Goal: Obtain resource: Download file/media

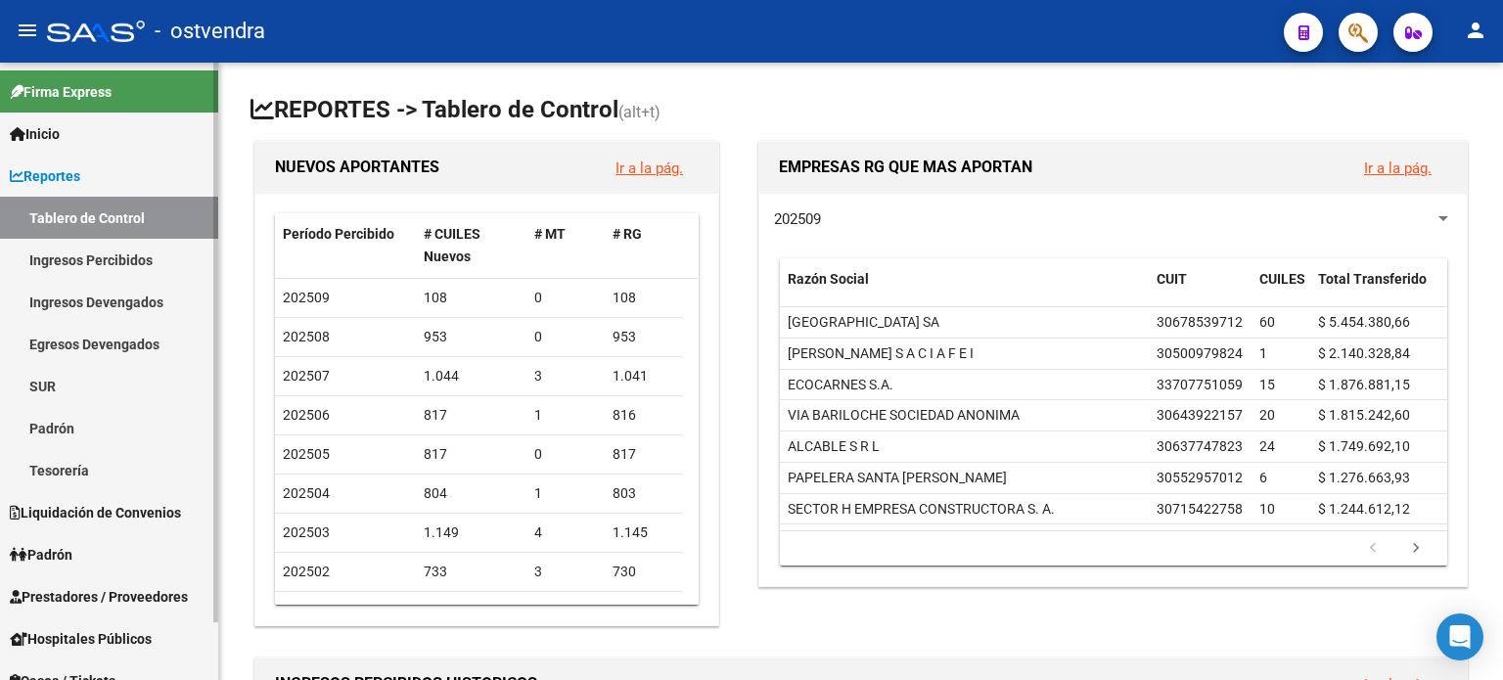
click at [80, 517] on span "Liquidación de Convenios" at bounding box center [95, 513] width 171 height 22
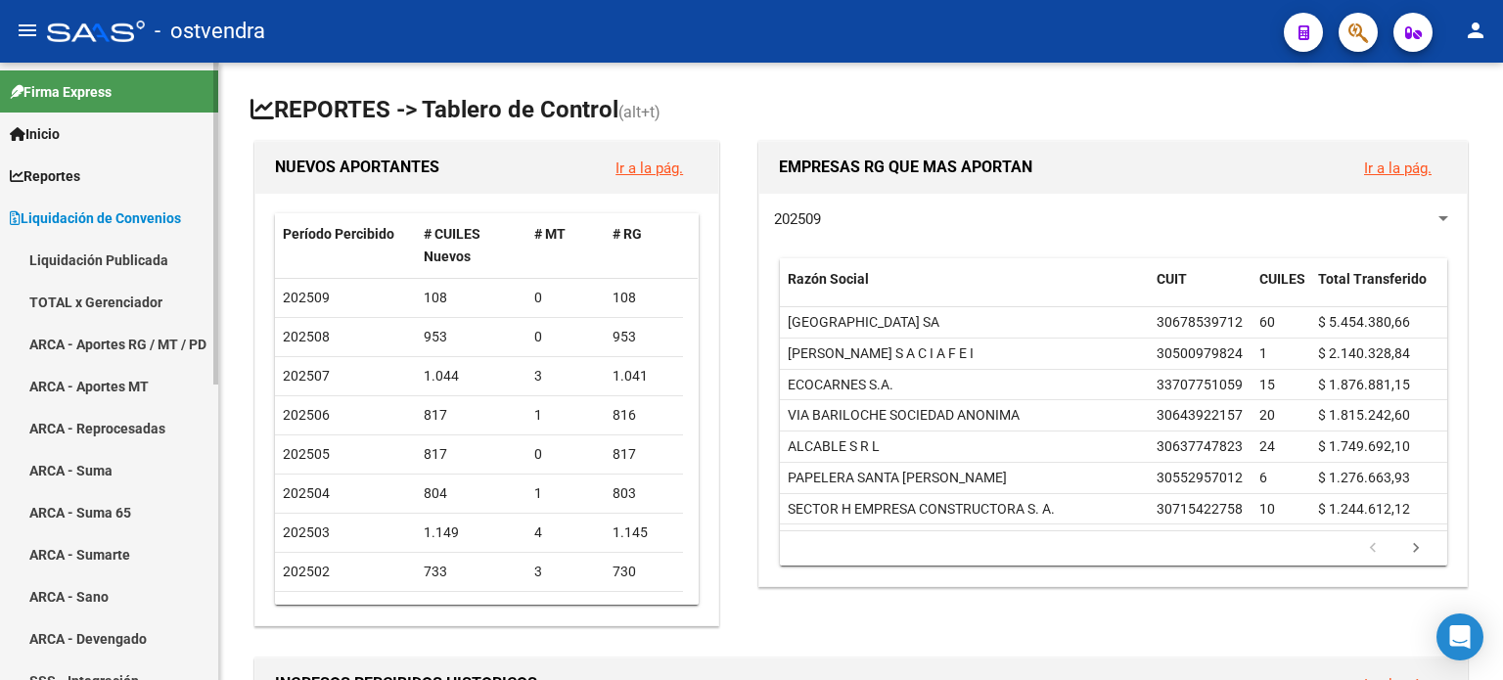
click at [133, 301] on link "TOTAL x Gerenciador" at bounding box center [109, 302] width 218 height 42
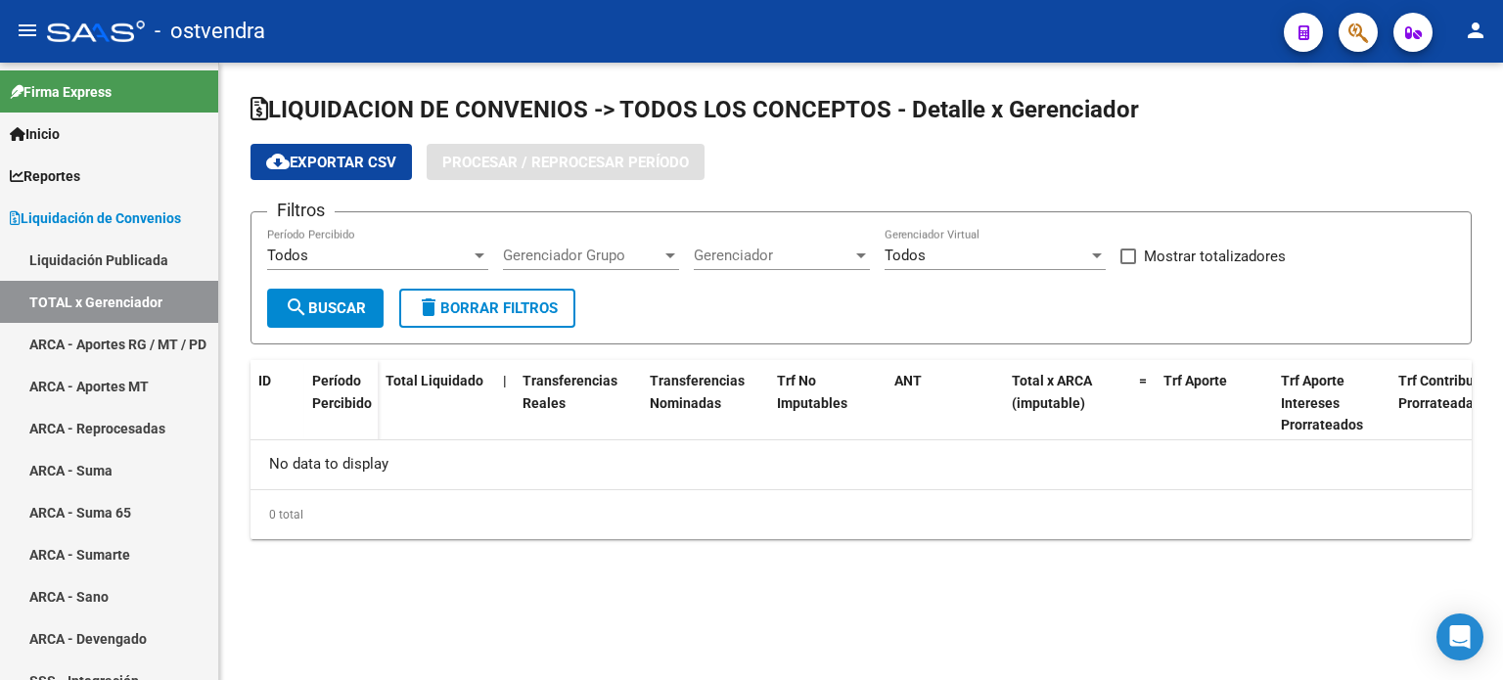
checkbox input "true"
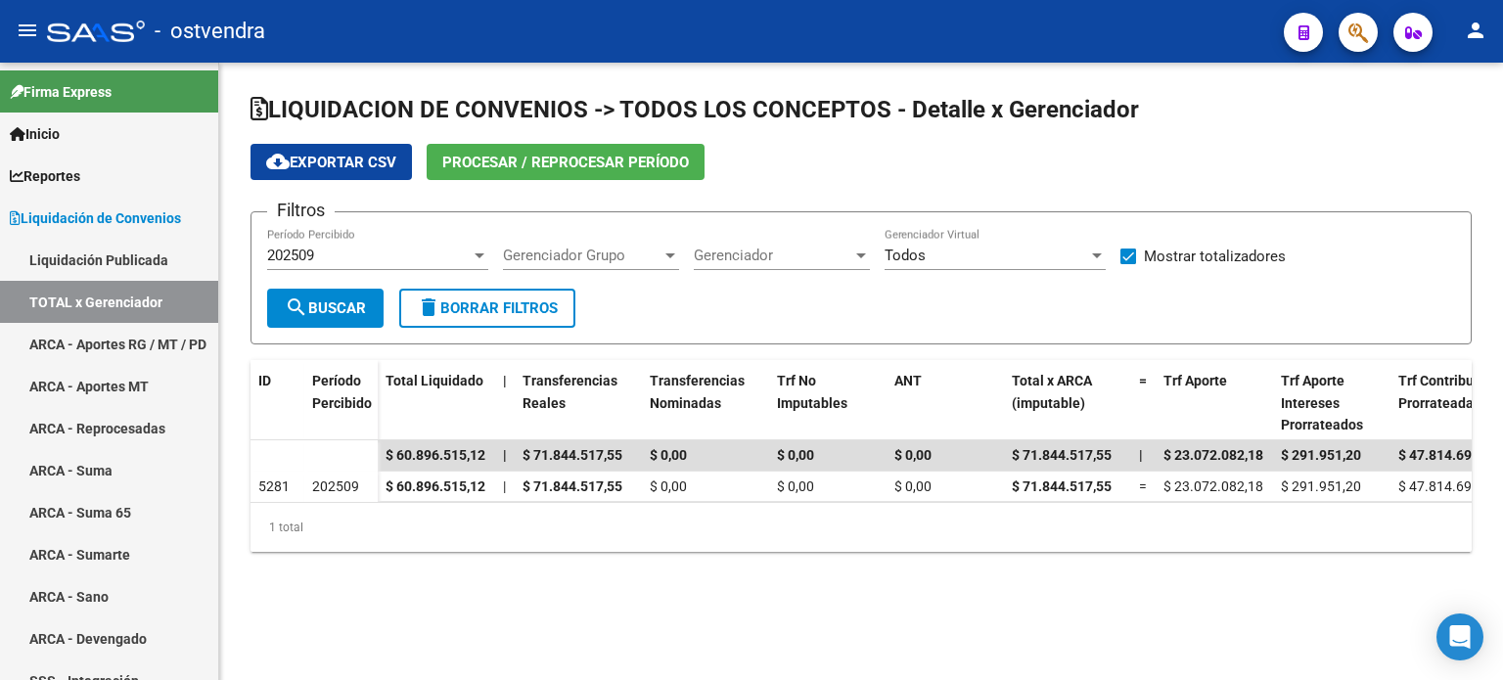
click at [664, 252] on div at bounding box center [671, 256] width 18 height 16
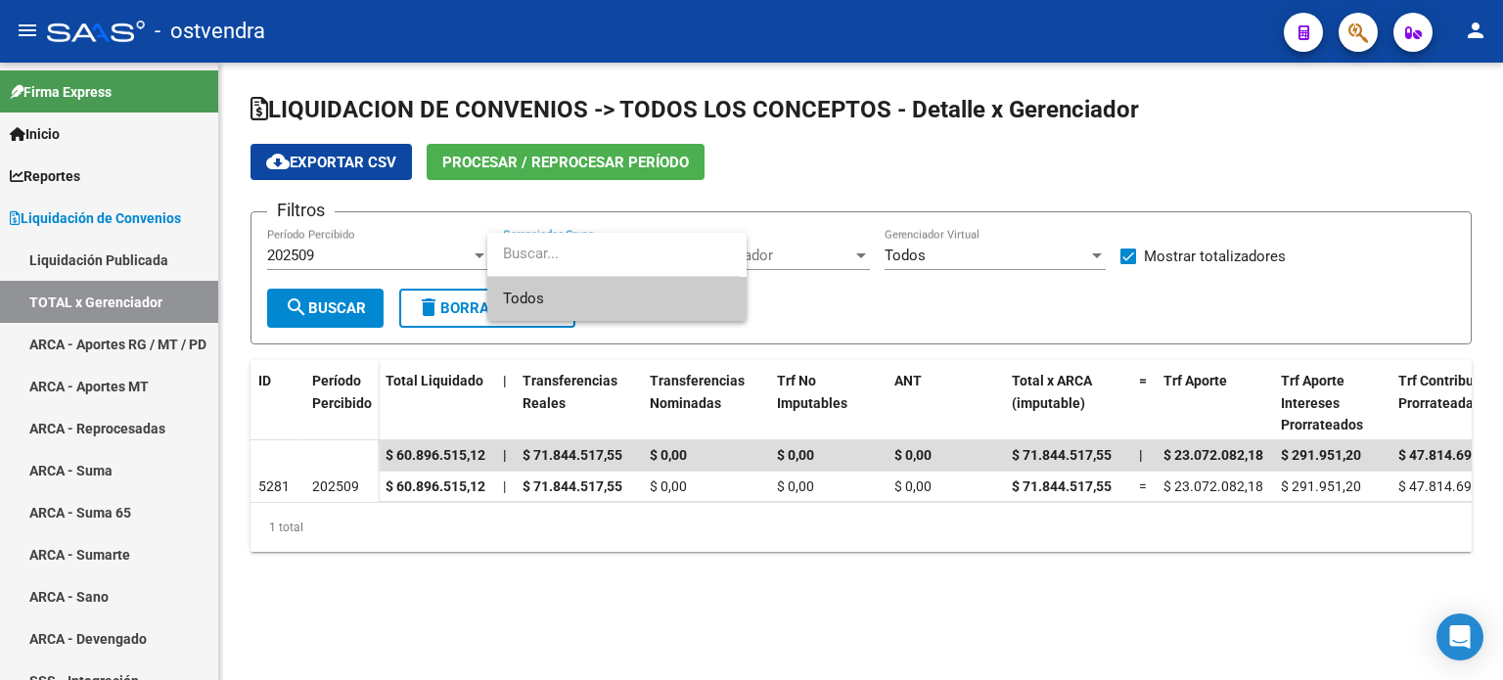
click at [791, 250] on div at bounding box center [751, 340] width 1503 height 680
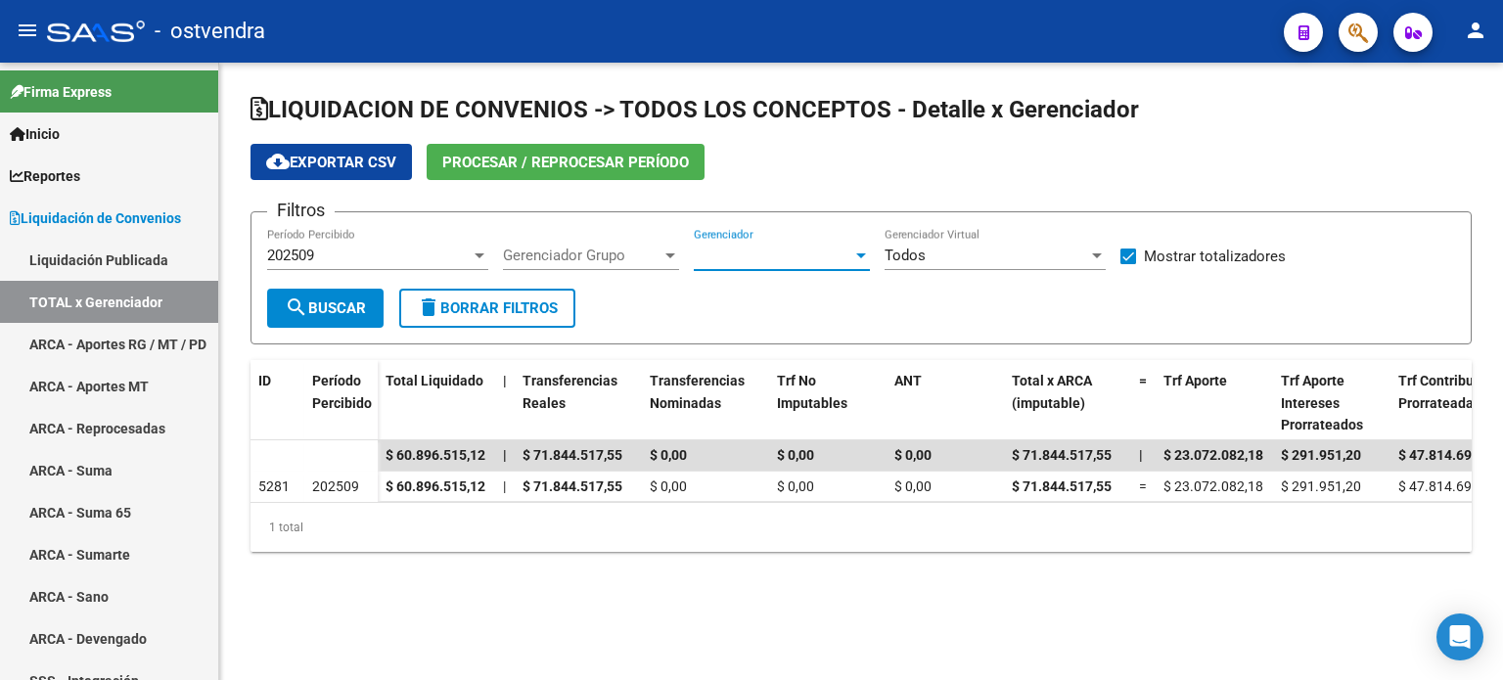
click at [843, 257] on span "Gerenciador" at bounding box center [773, 256] width 159 height 18
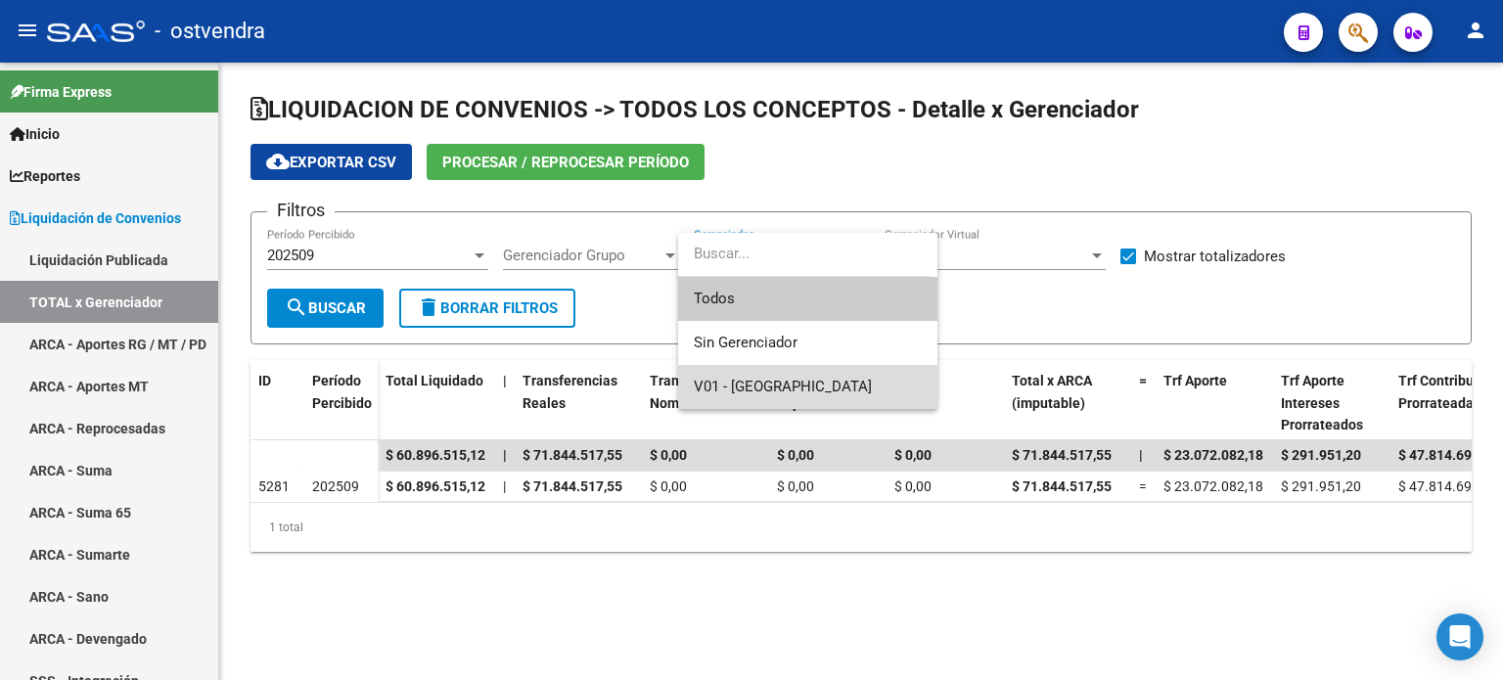
click at [834, 379] on span "V01 - [GEOGRAPHIC_DATA]" at bounding box center [808, 387] width 228 height 44
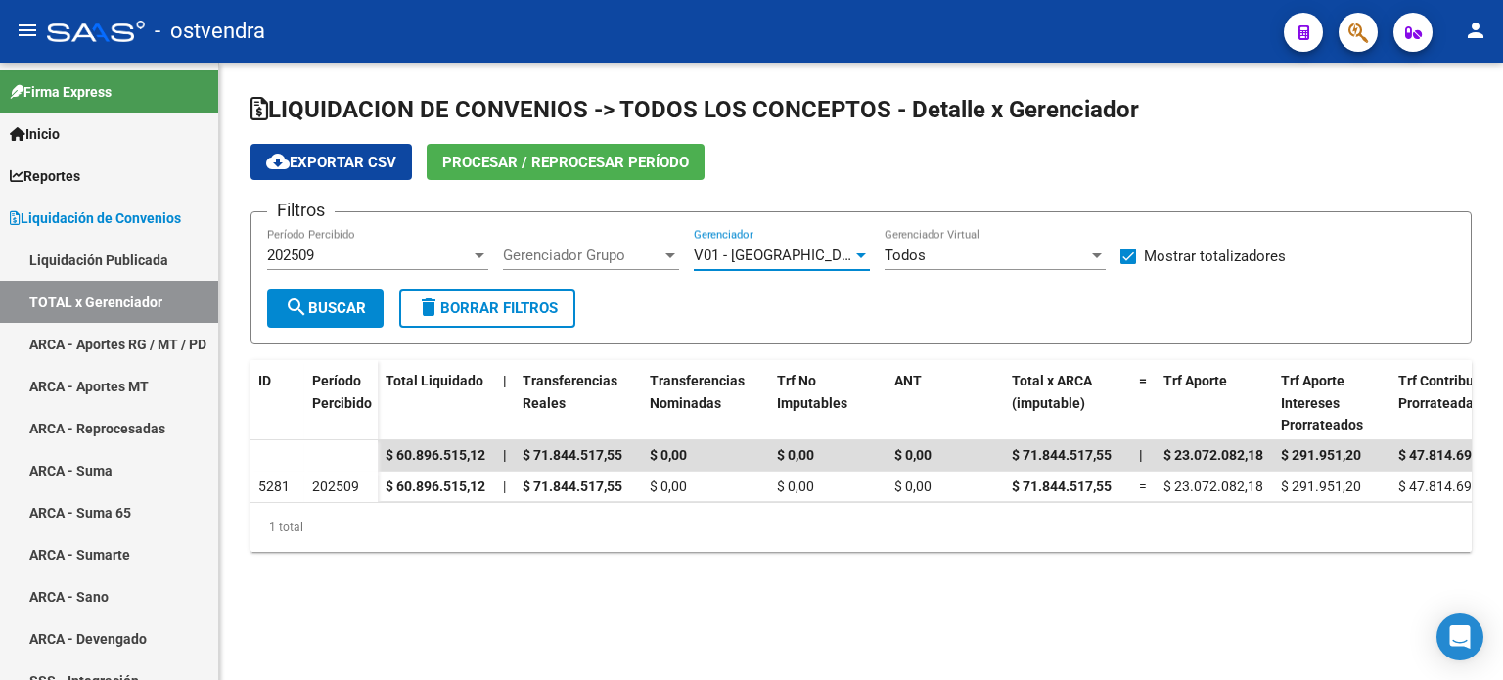
click at [474, 258] on div at bounding box center [480, 256] width 18 height 16
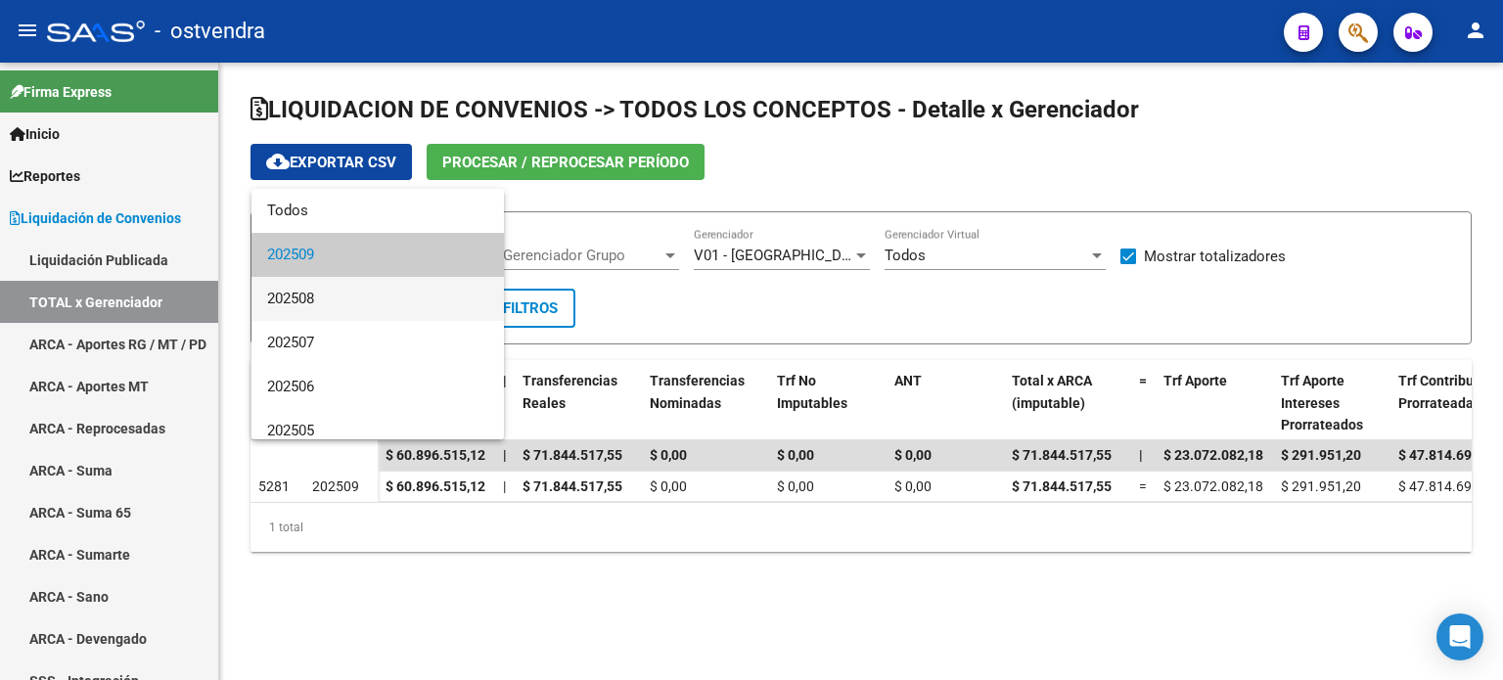
click at [438, 293] on span "202508" at bounding box center [377, 299] width 221 height 44
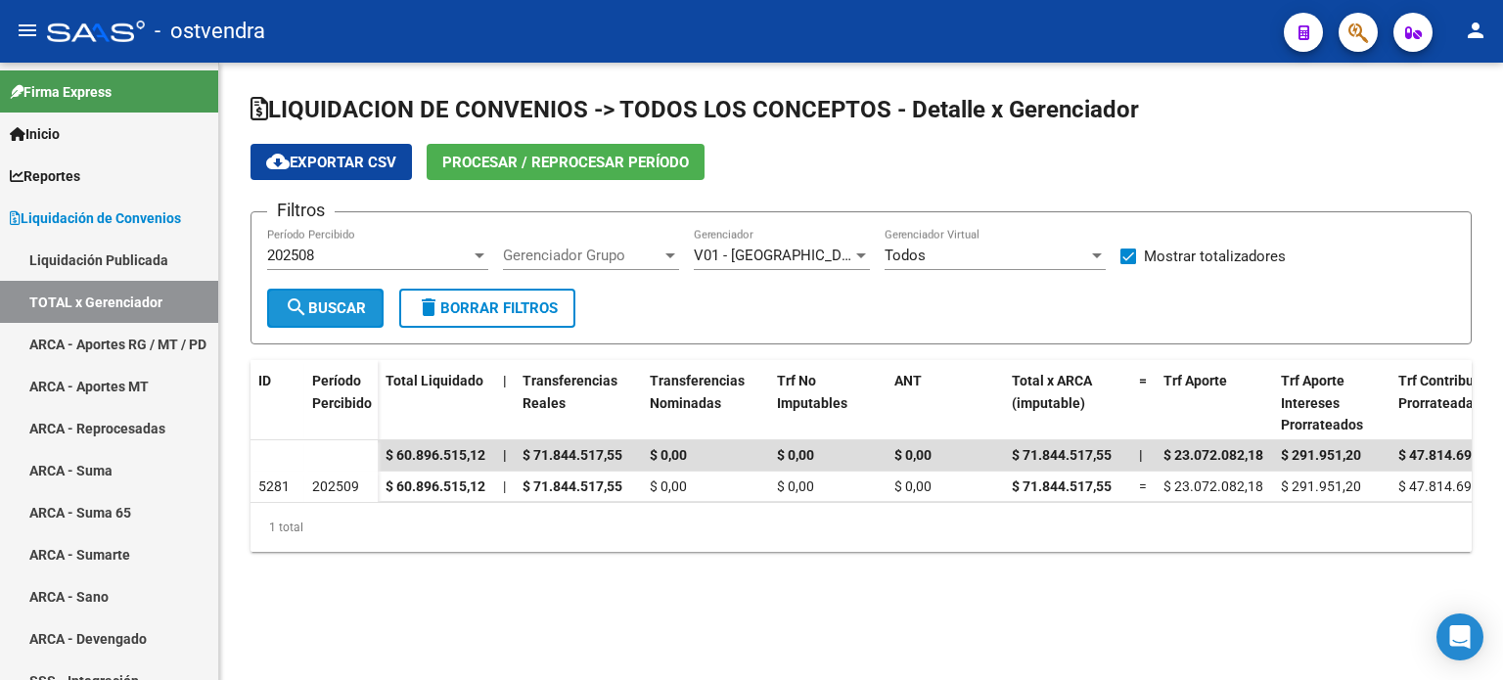
click at [351, 302] on span "search Buscar" at bounding box center [325, 309] width 81 height 18
click at [344, 170] on span "cloud_download Exportar CSV" at bounding box center [331, 163] width 130 height 18
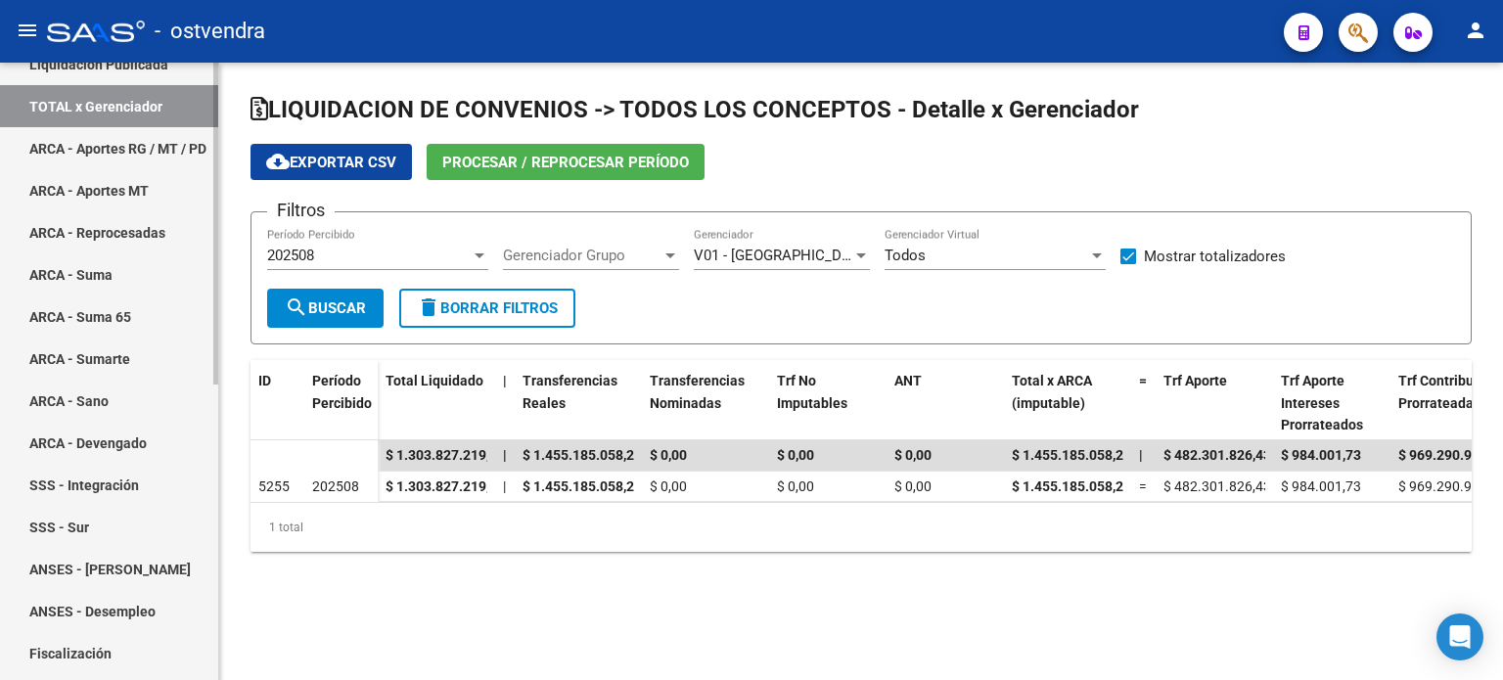
scroll to position [294, 0]
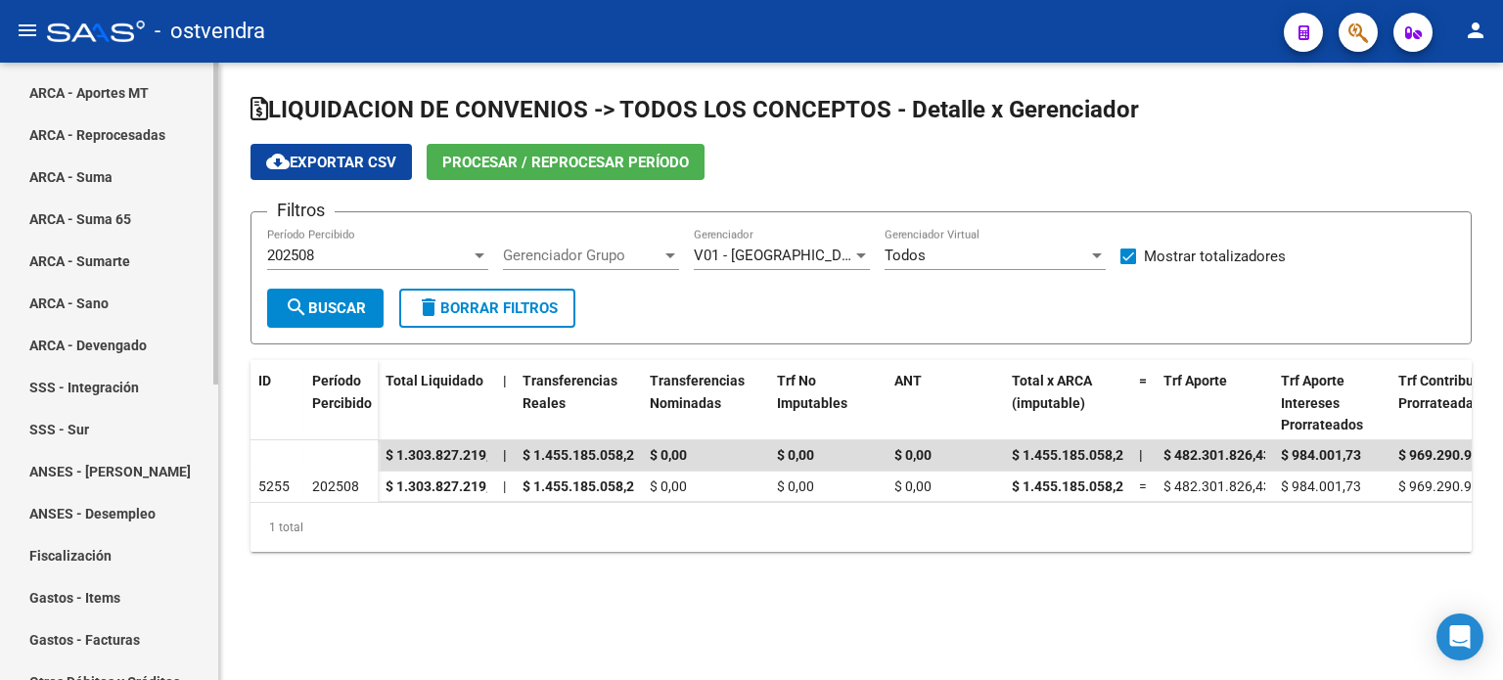
click at [157, 554] on link "Fiscalización" at bounding box center [109, 555] width 218 height 42
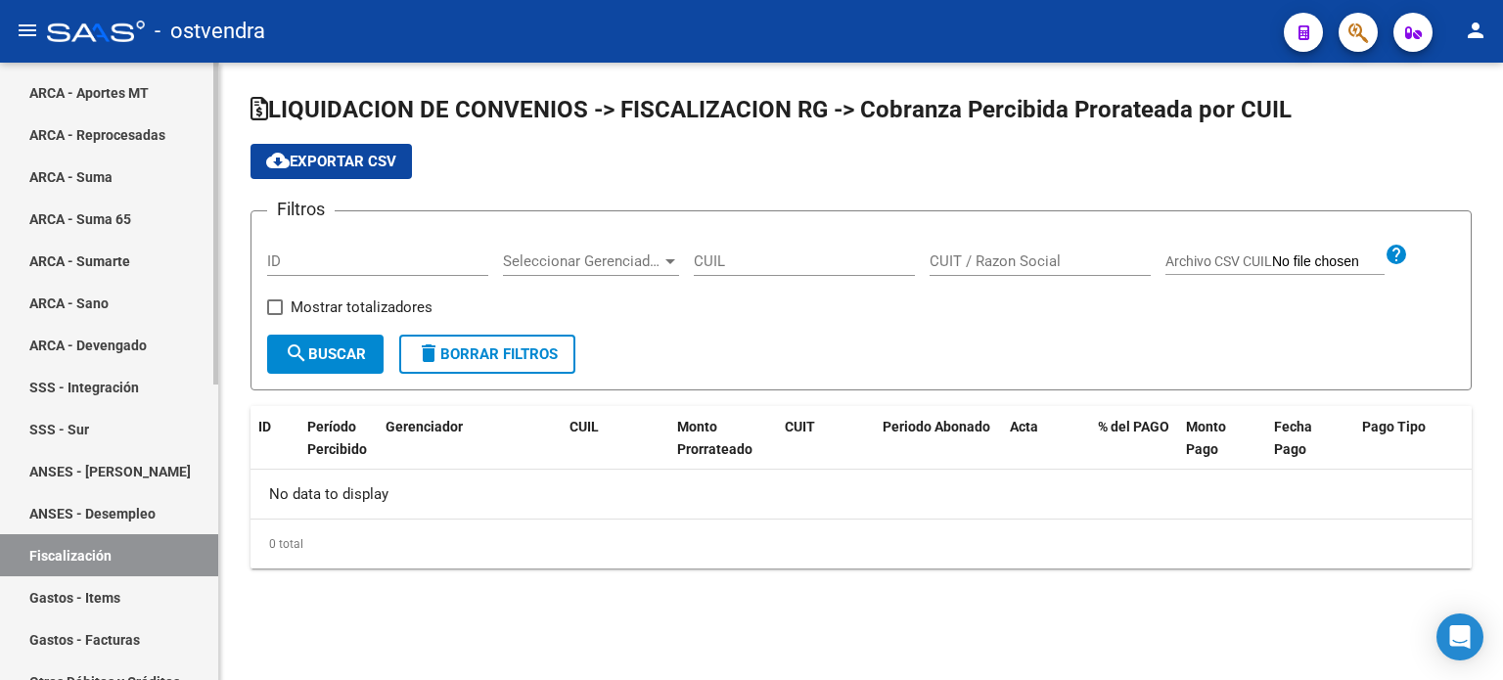
checkbox input "true"
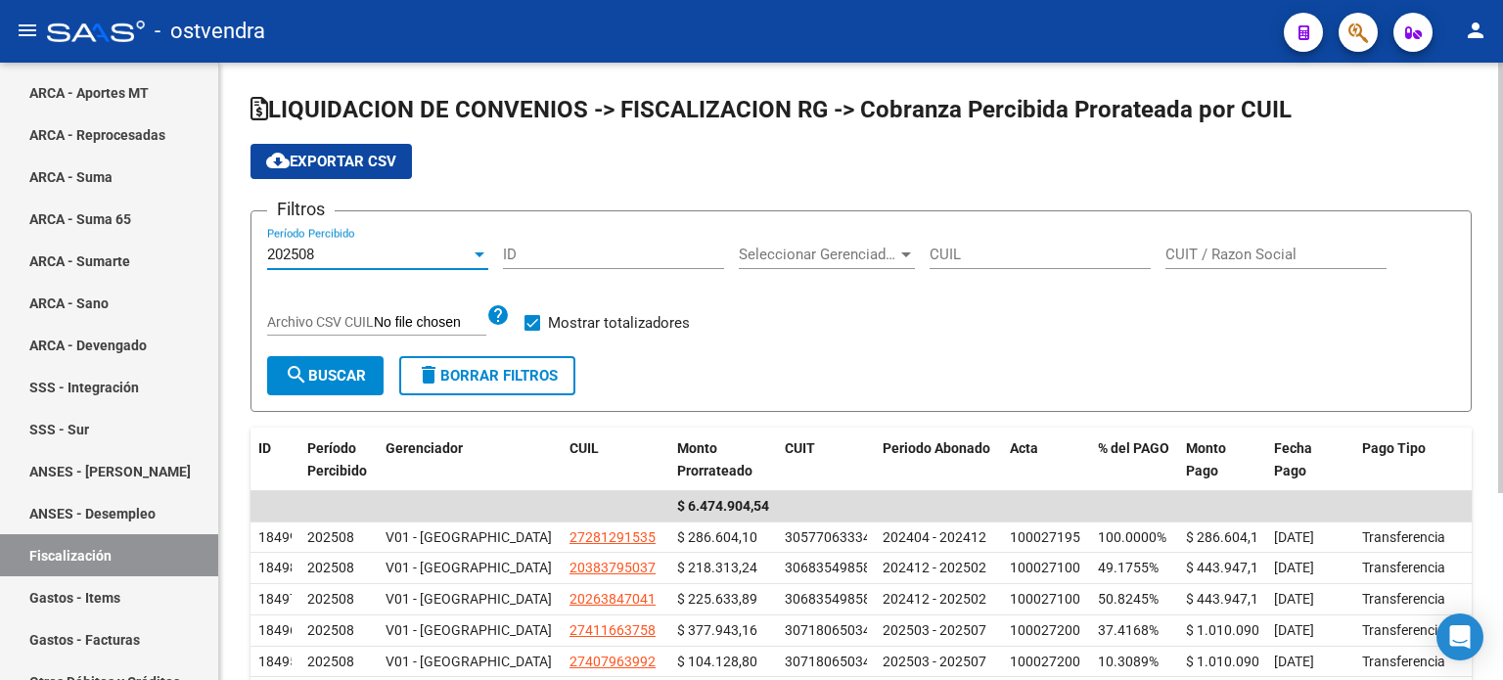
click at [400, 252] on div "202508" at bounding box center [369, 255] width 204 height 18
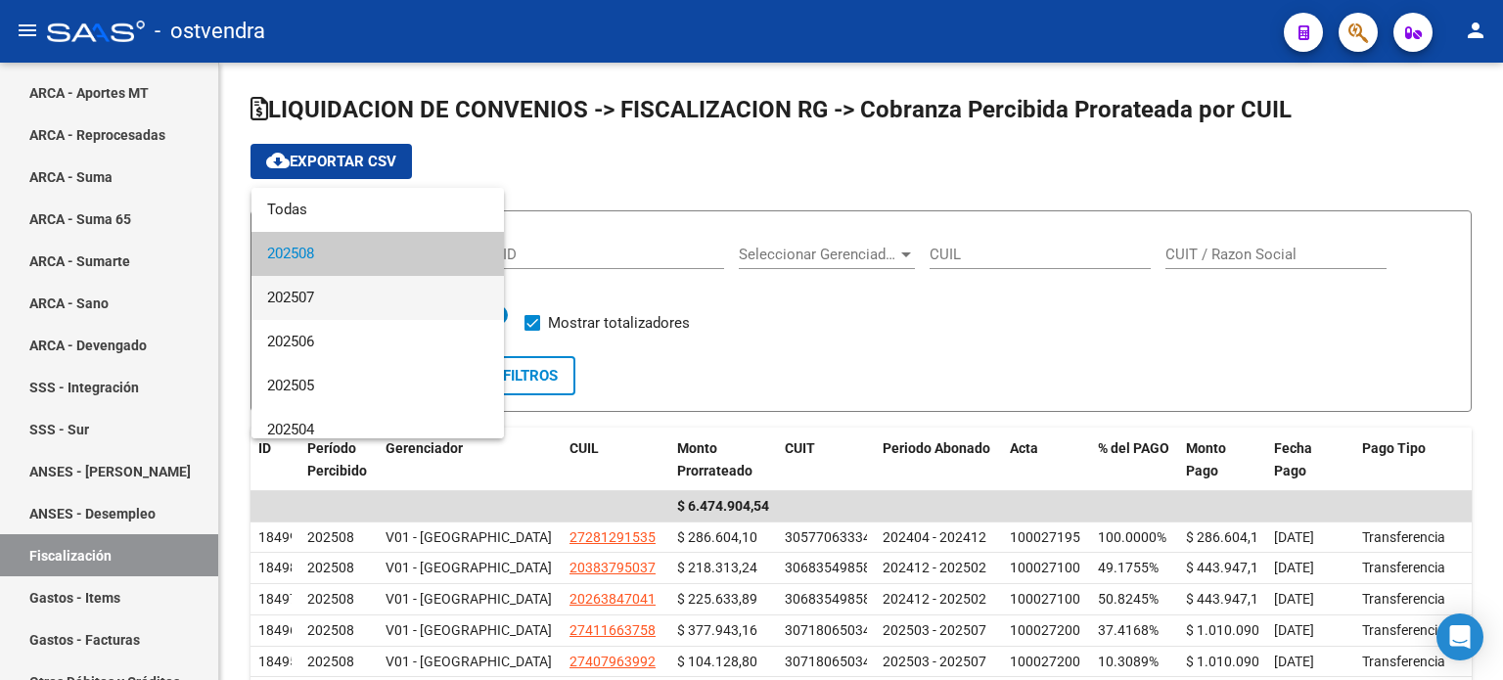
click at [380, 300] on span "202507" at bounding box center [377, 298] width 221 height 44
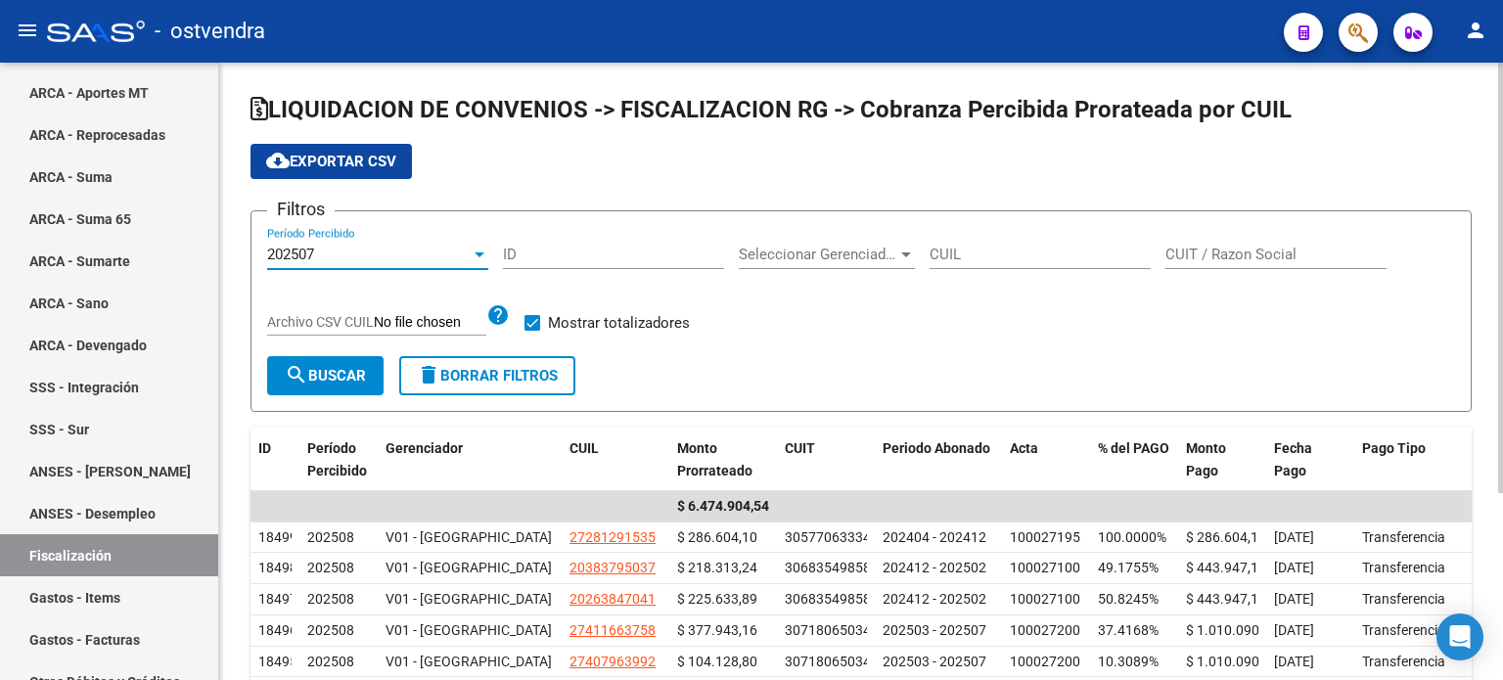
click at [337, 379] on span "search Buscar" at bounding box center [325, 376] width 81 height 18
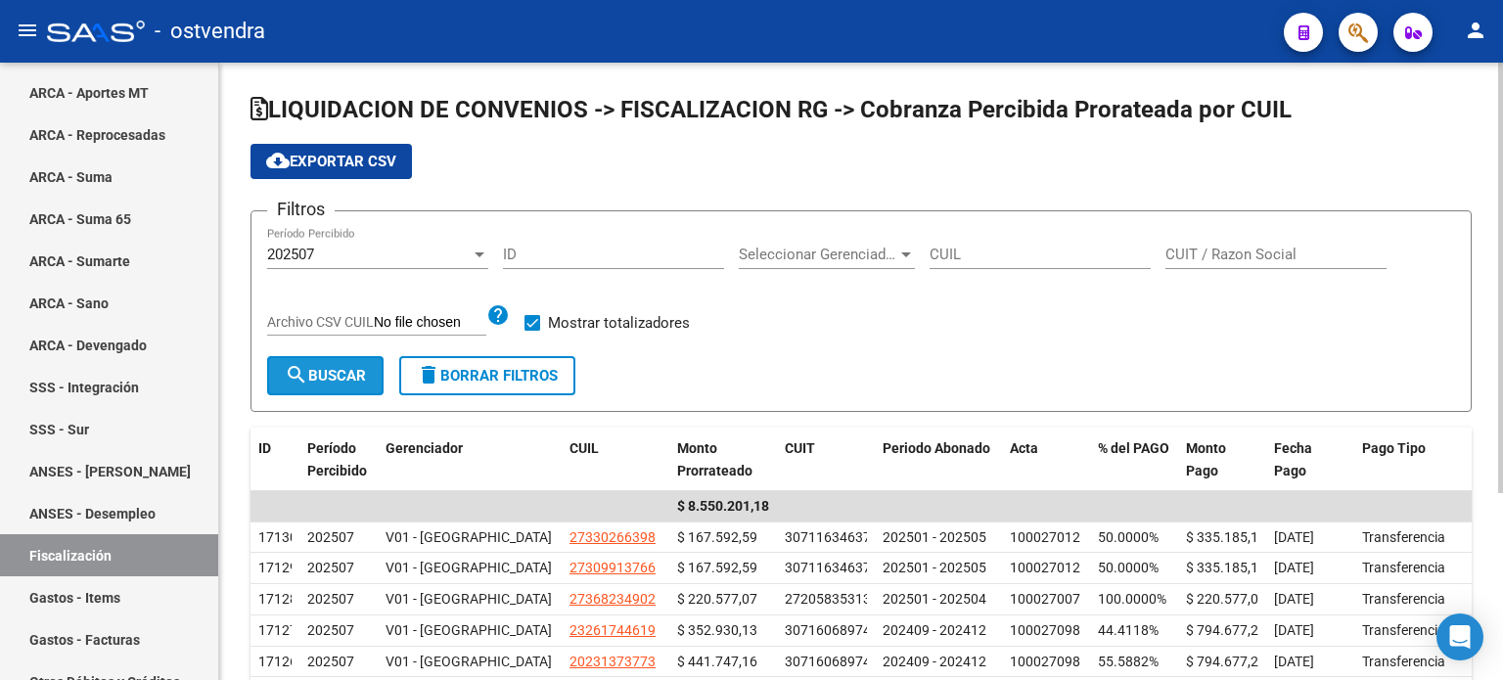
click at [340, 379] on span "search Buscar" at bounding box center [325, 376] width 81 height 18
click at [448, 252] on div "202507" at bounding box center [369, 255] width 204 height 18
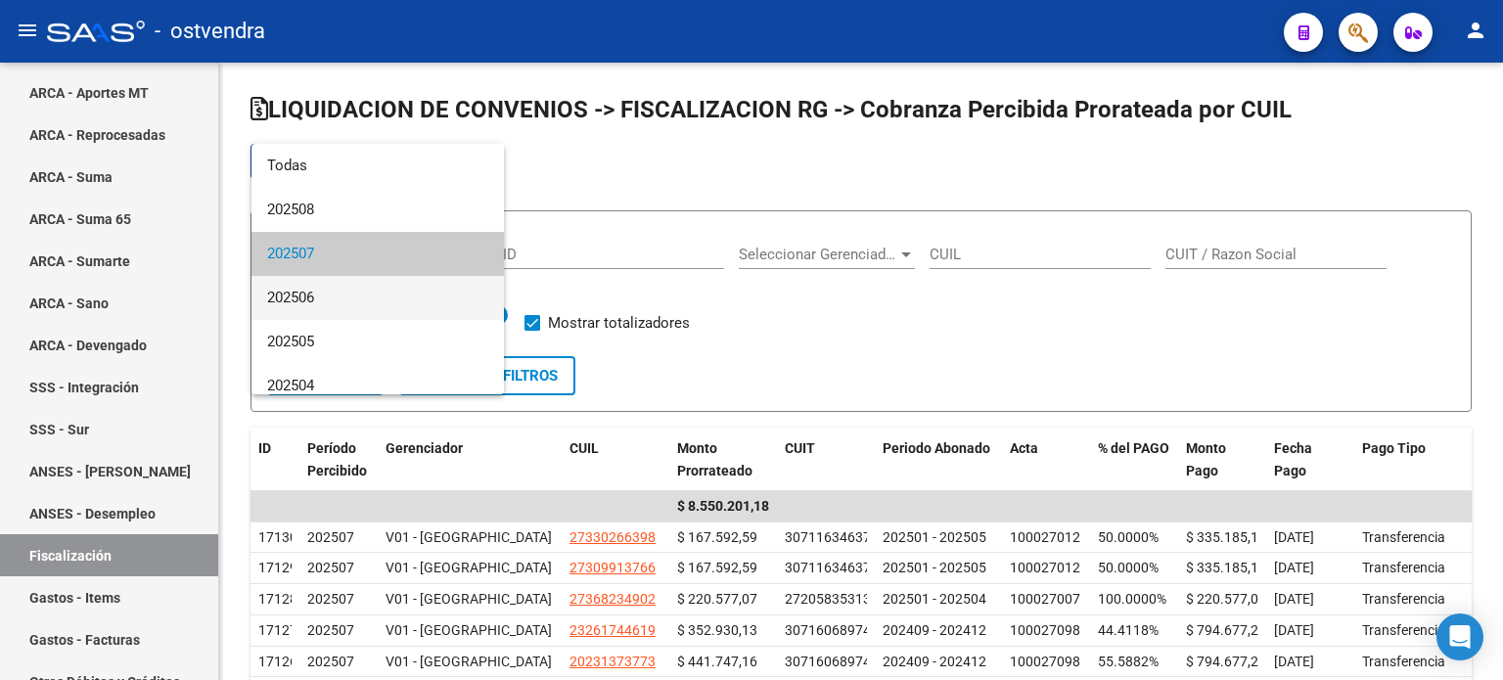
click at [392, 301] on span "202506" at bounding box center [377, 298] width 221 height 44
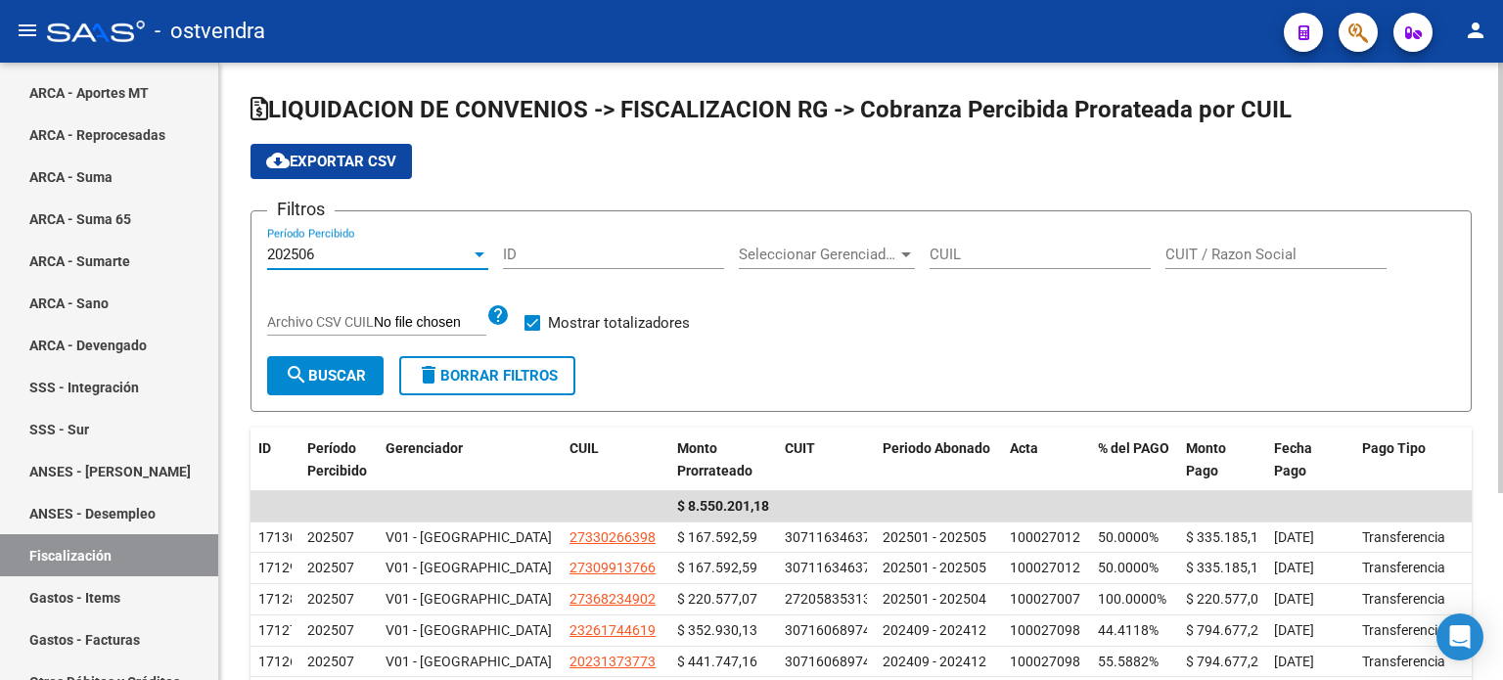
click at [329, 367] on span "search Buscar" at bounding box center [325, 376] width 81 height 18
click at [387, 249] on div "202506" at bounding box center [369, 255] width 204 height 18
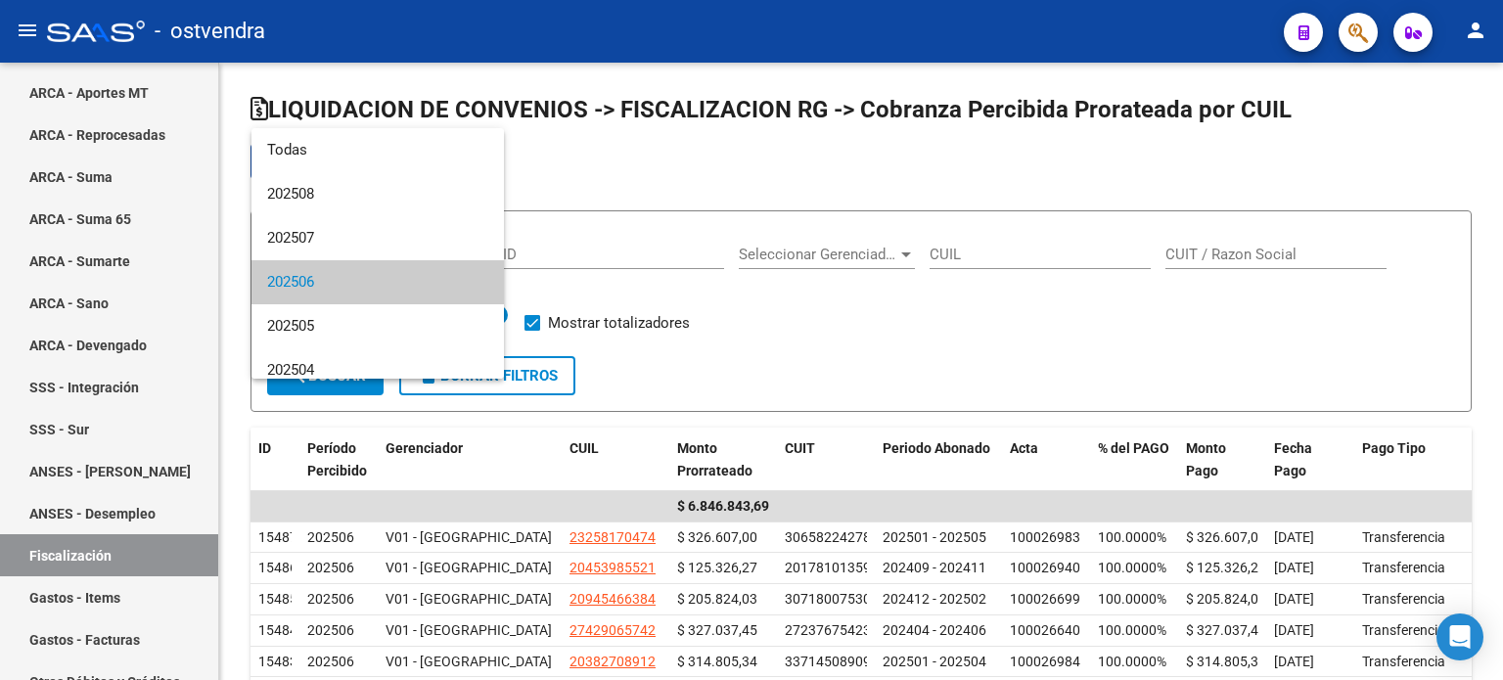
scroll to position [28, 0]
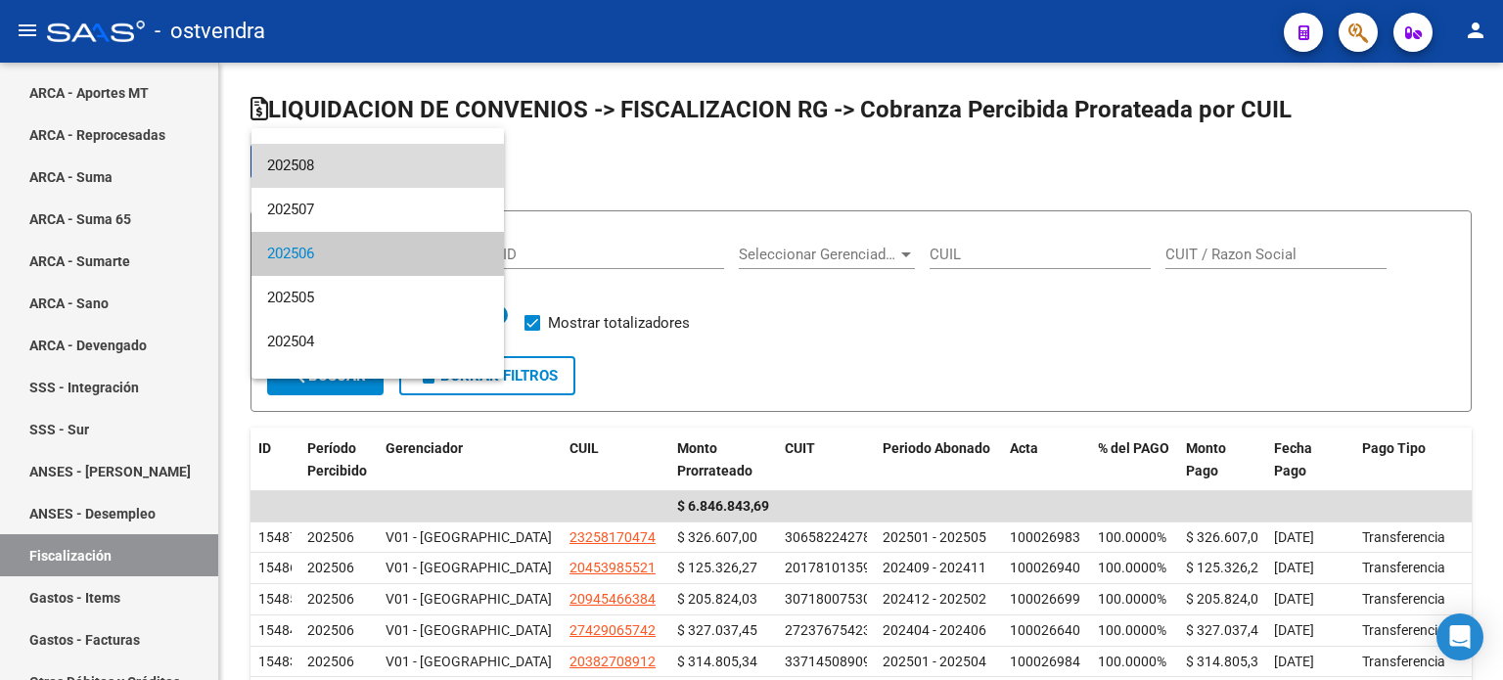
click at [384, 160] on span "202508" at bounding box center [377, 166] width 221 height 44
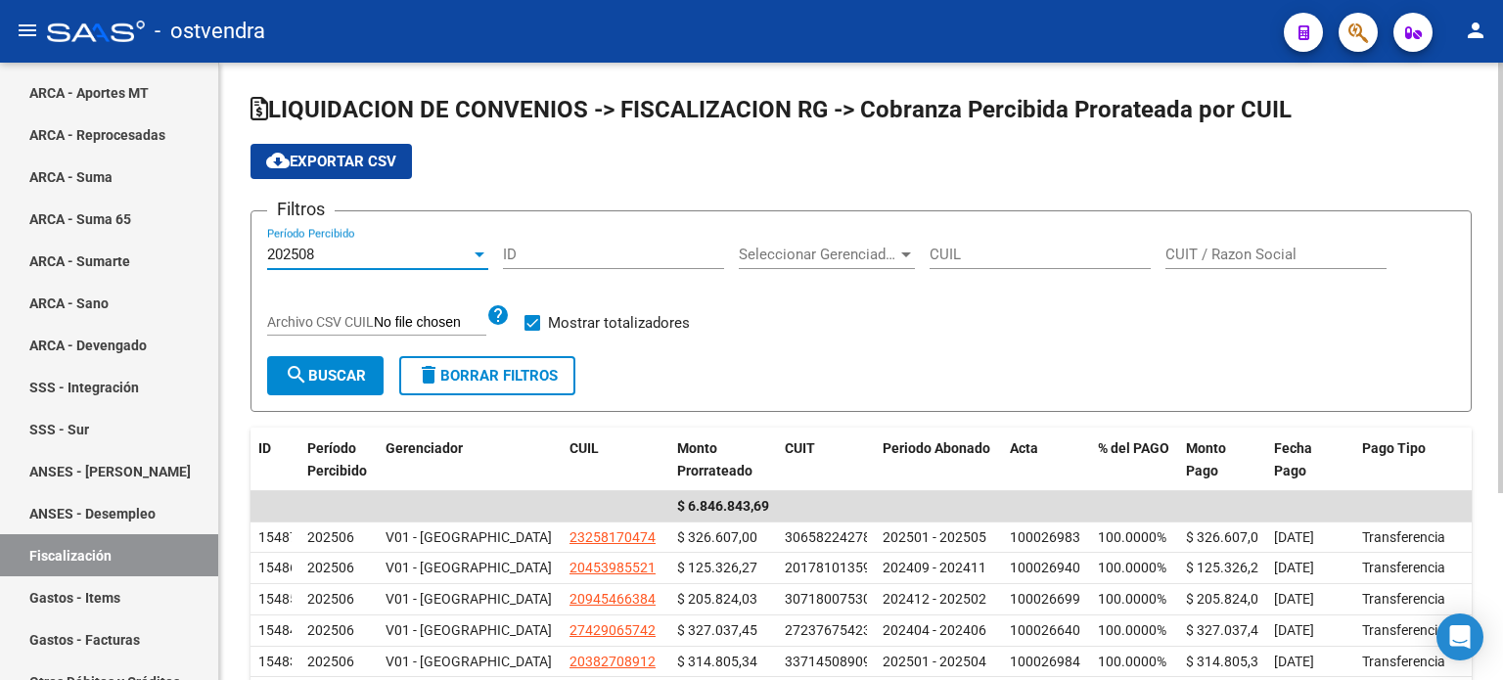
click at [339, 367] on span "search Buscar" at bounding box center [325, 376] width 81 height 18
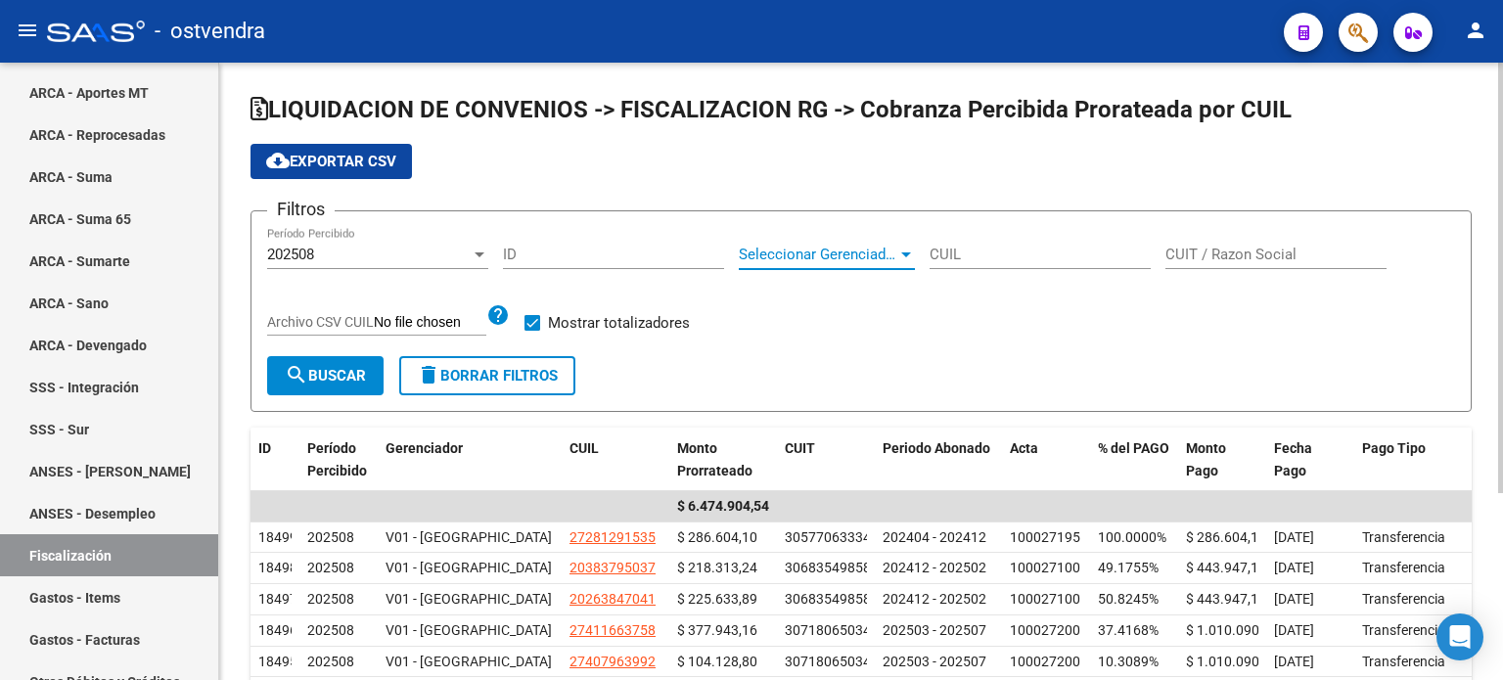
click at [869, 250] on span "Seleccionar Gerenciador" at bounding box center [818, 255] width 159 height 18
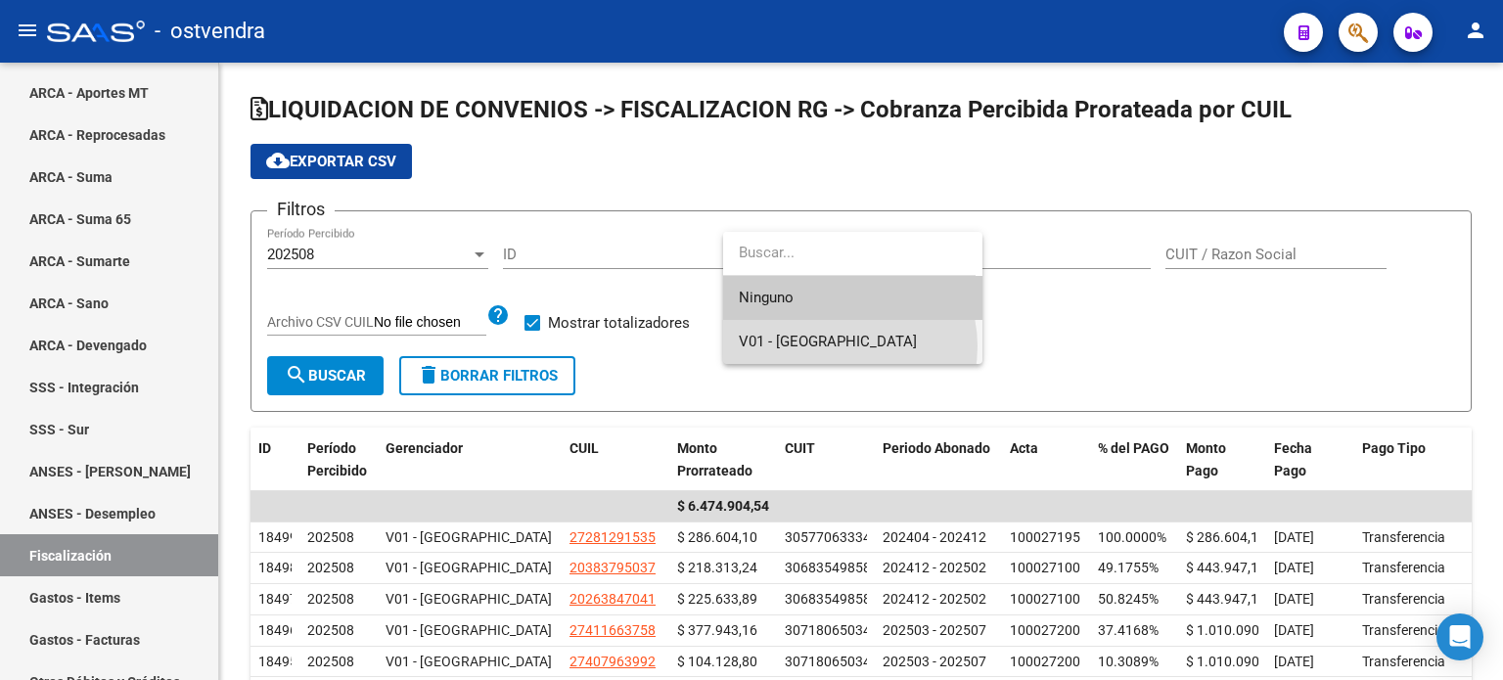
click at [838, 346] on span "V01 - [GEOGRAPHIC_DATA]" at bounding box center [853, 342] width 228 height 44
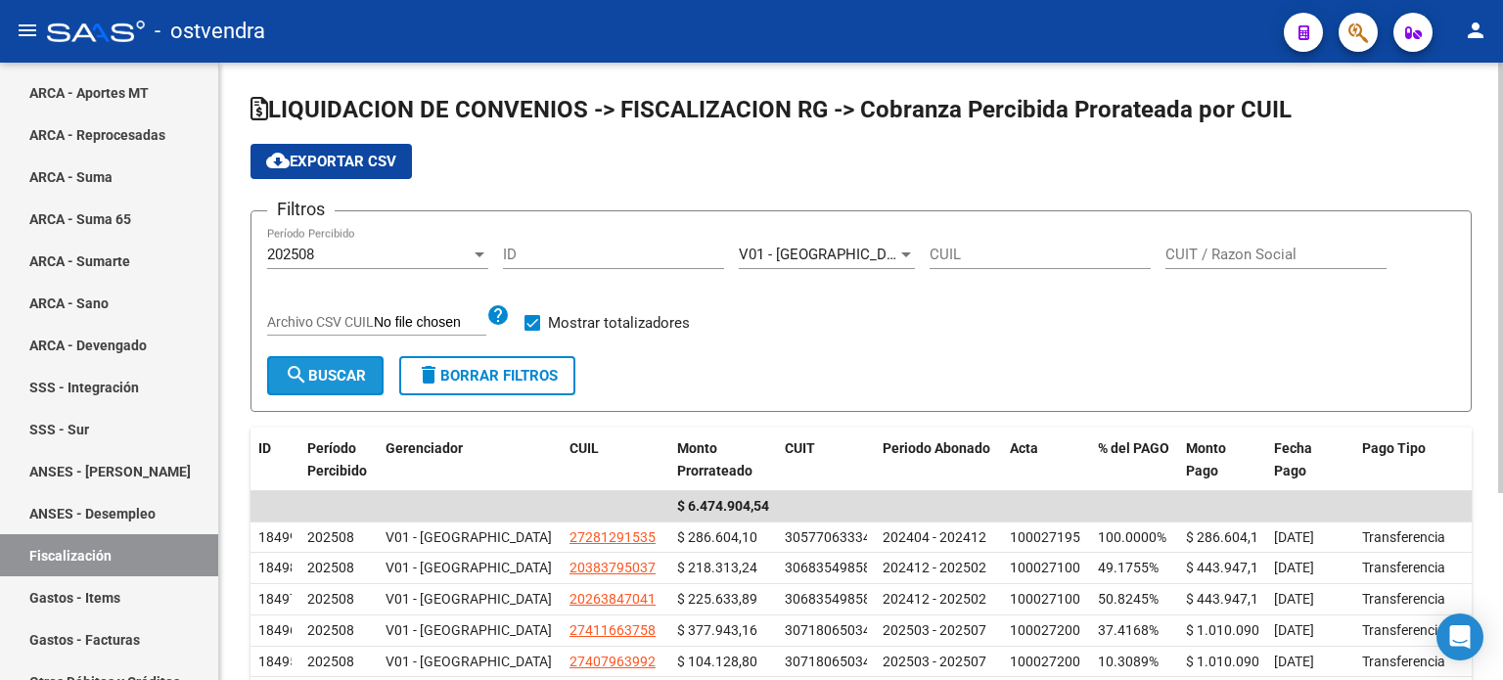
click at [307, 372] on span "search Buscar" at bounding box center [325, 376] width 81 height 18
click at [357, 149] on button "cloud_download Exportar CSV" at bounding box center [332, 161] width 162 height 35
